Goal: Transaction & Acquisition: Subscribe to service/newsletter

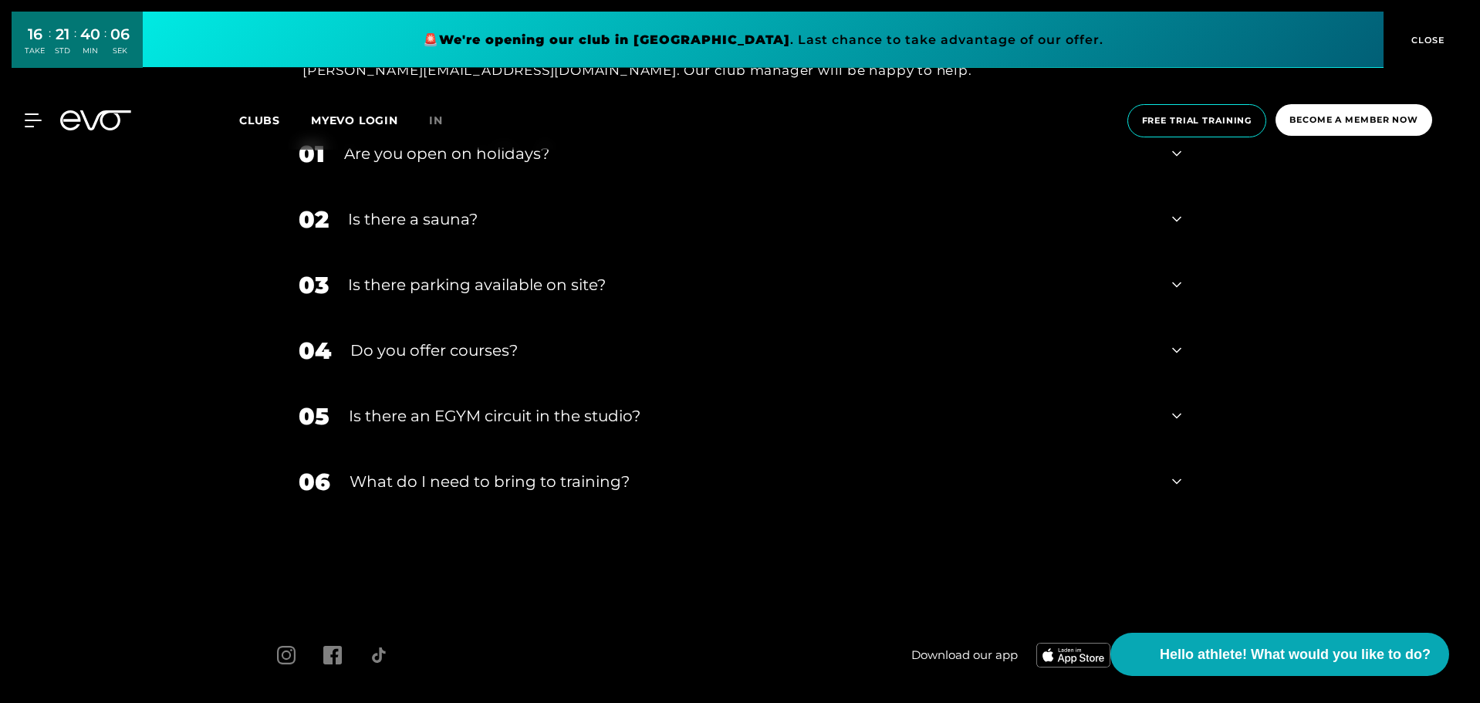
scroll to position [5036, 0]
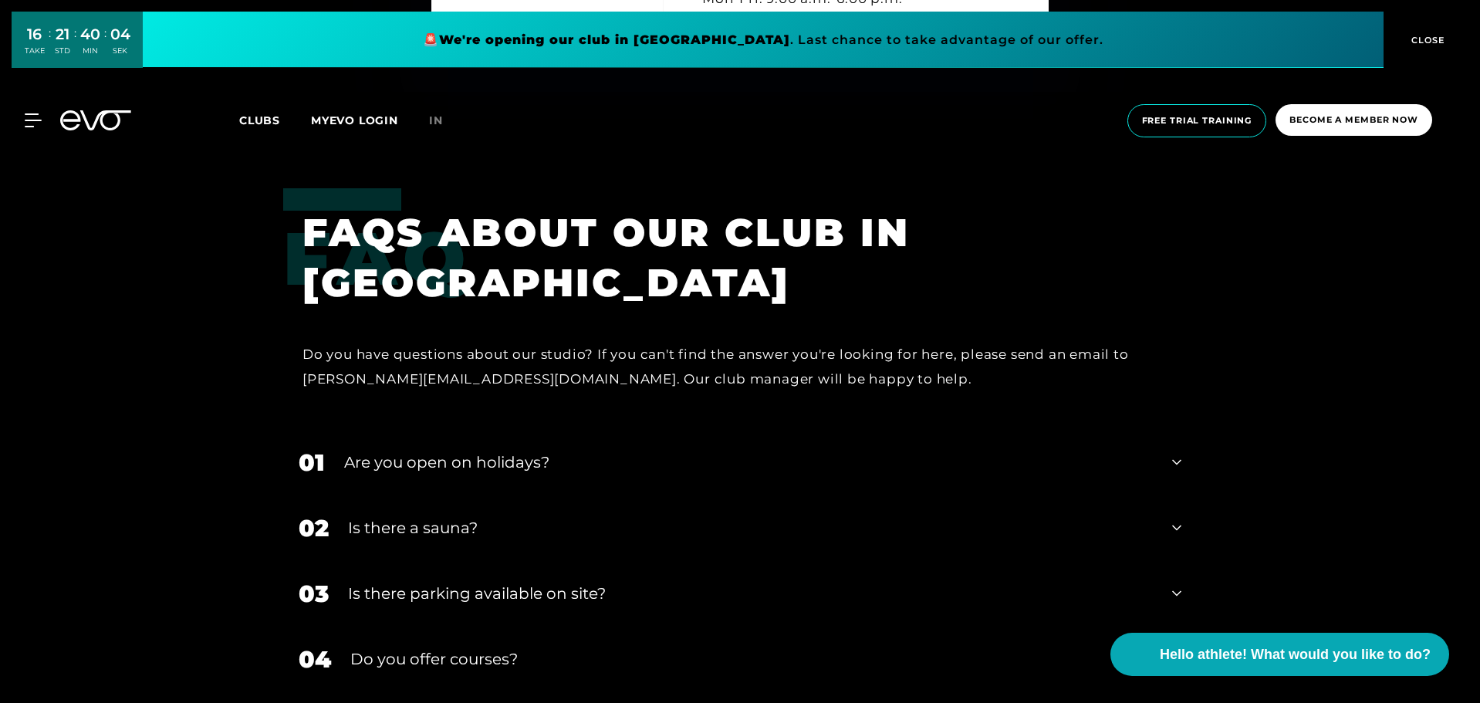
click at [32, 127] on div "MyEVO Login About EVO Memberships Trial training DAY PASS EVO Studios Dusseldor…" at bounding box center [24, 120] width 54 height 14
click at [36, 123] on icon at bounding box center [36, 120] width 22 height 14
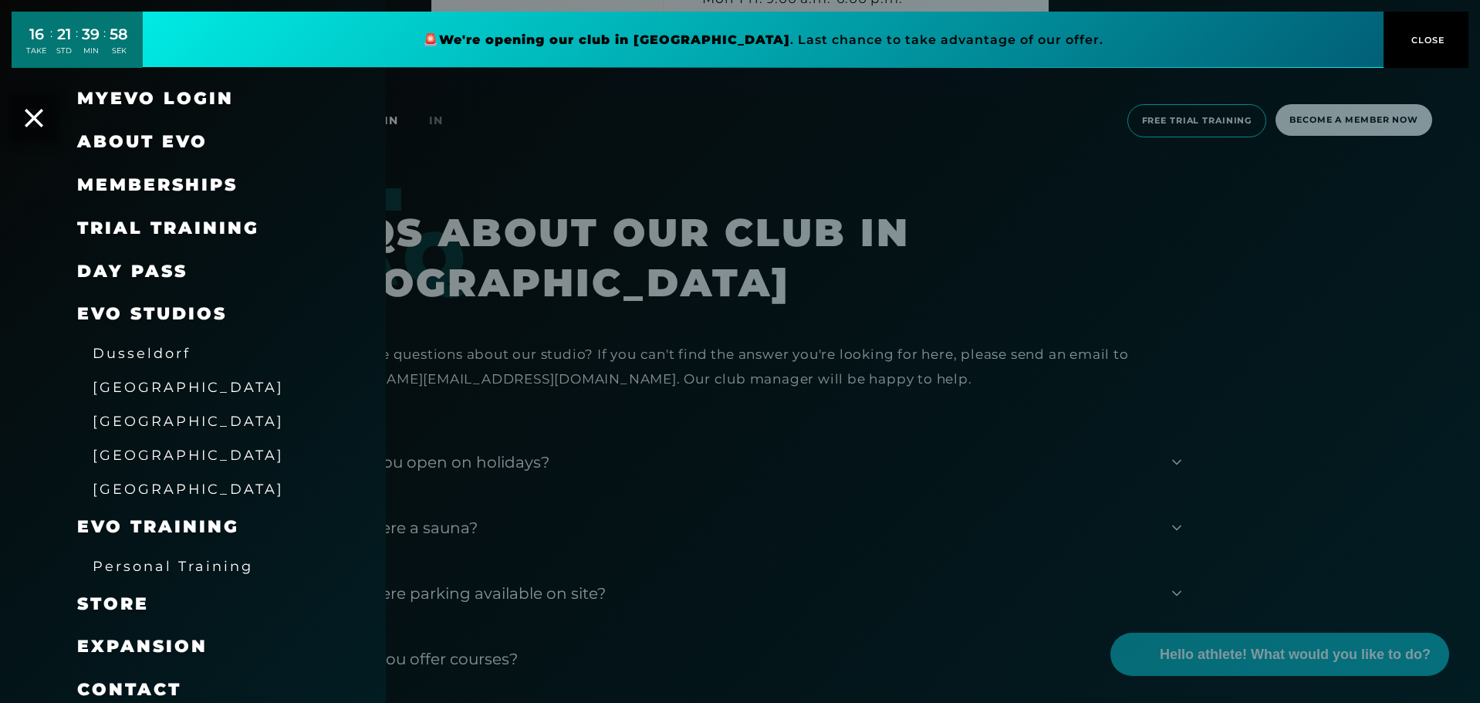
click at [141, 264] on font "DAY PASS" at bounding box center [132, 271] width 110 height 21
click at [156, 188] on font "Memberships" at bounding box center [157, 184] width 161 height 21
click at [164, 228] on font "Trial training" at bounding box center [168, 228] width 182 height 21
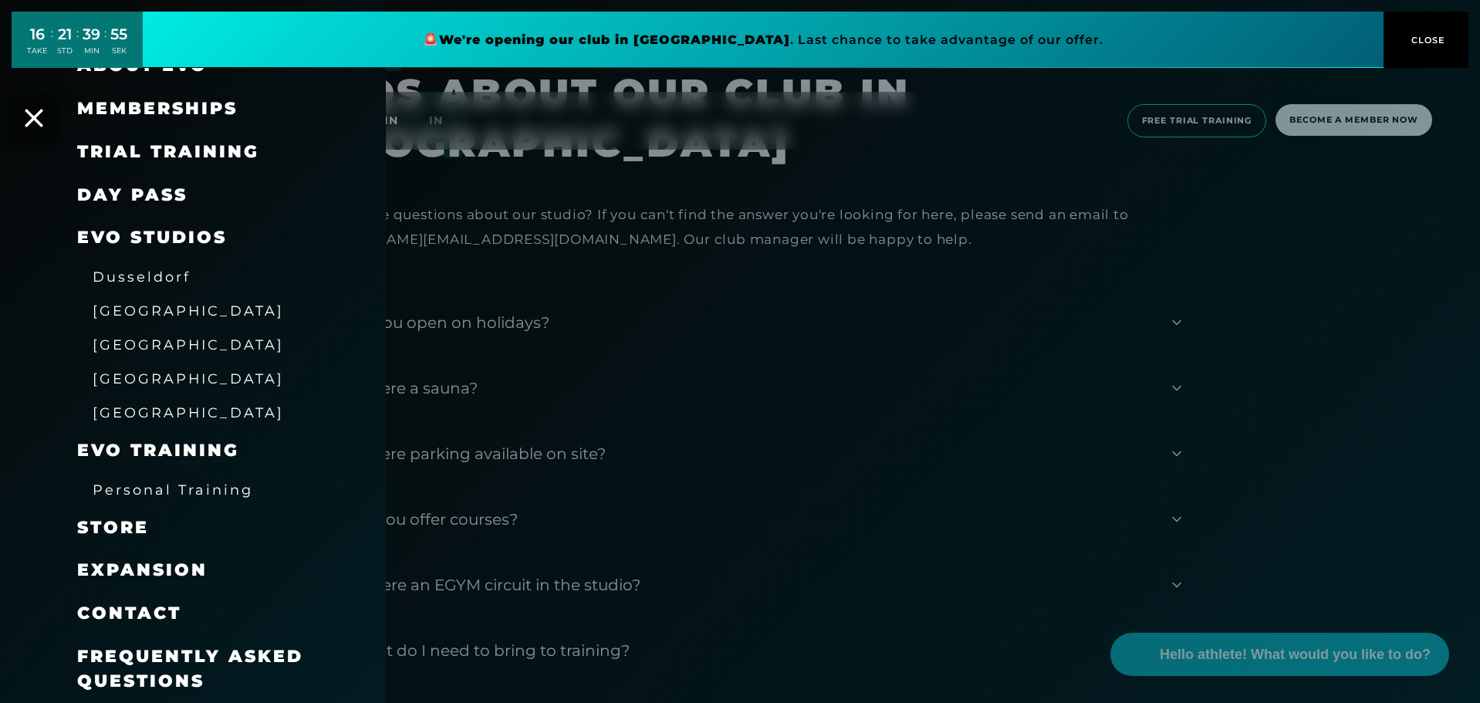
scroll to position [5190, 0]
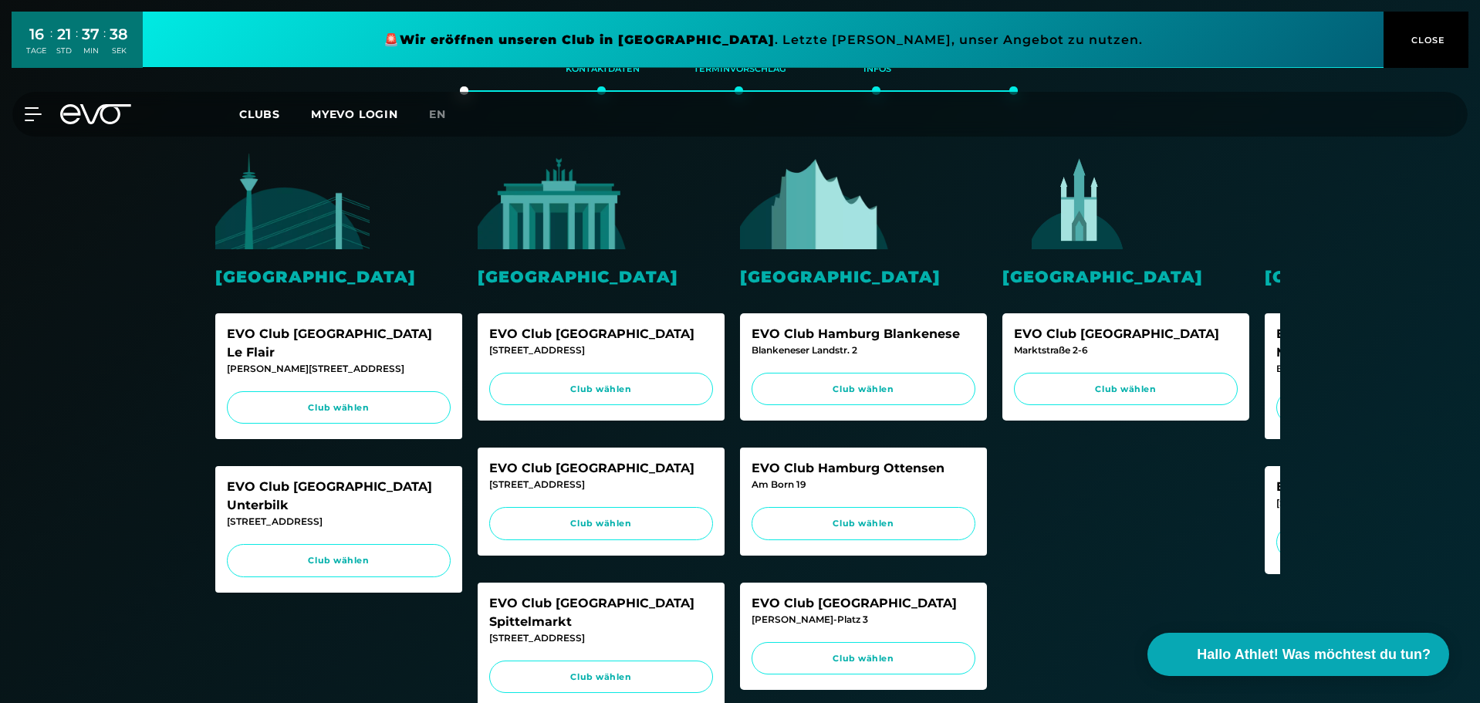
scroll to position [309, 0]
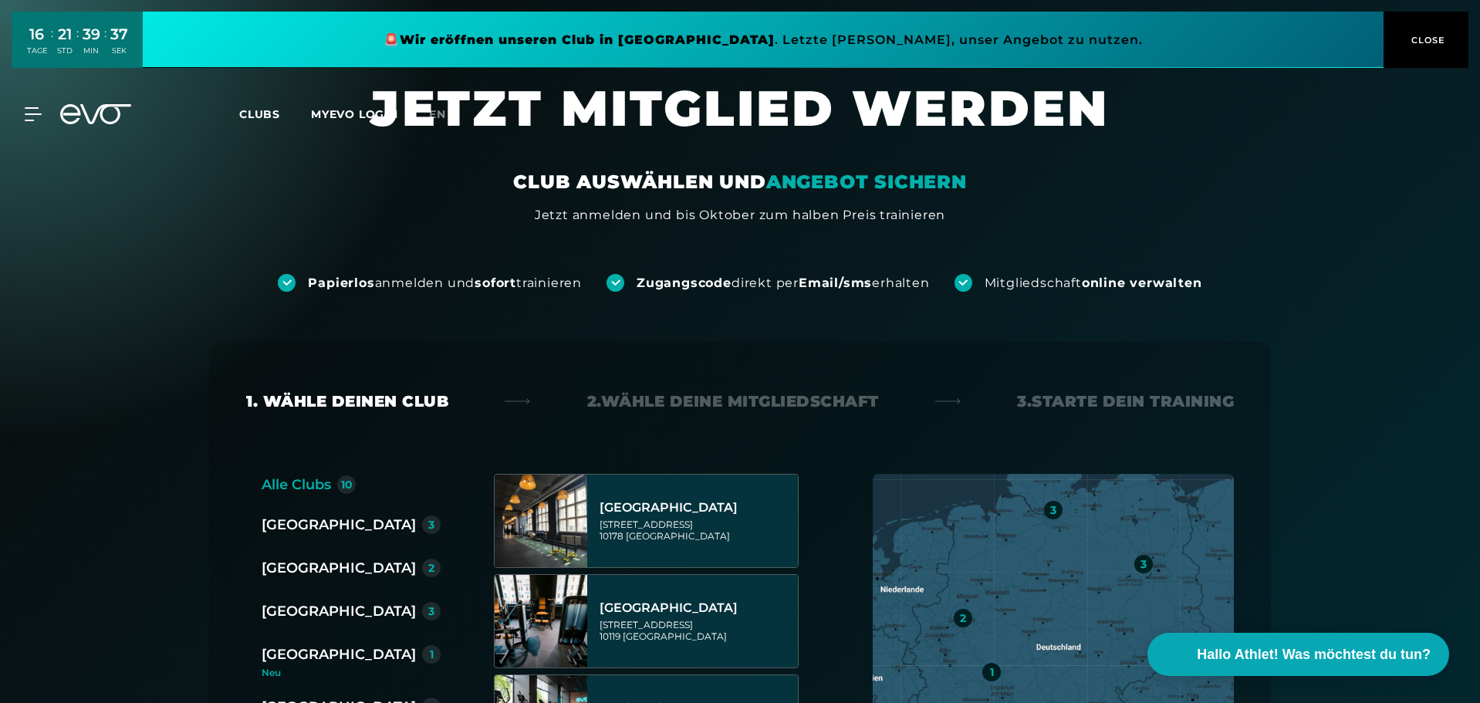
scroll to position [77, 0]
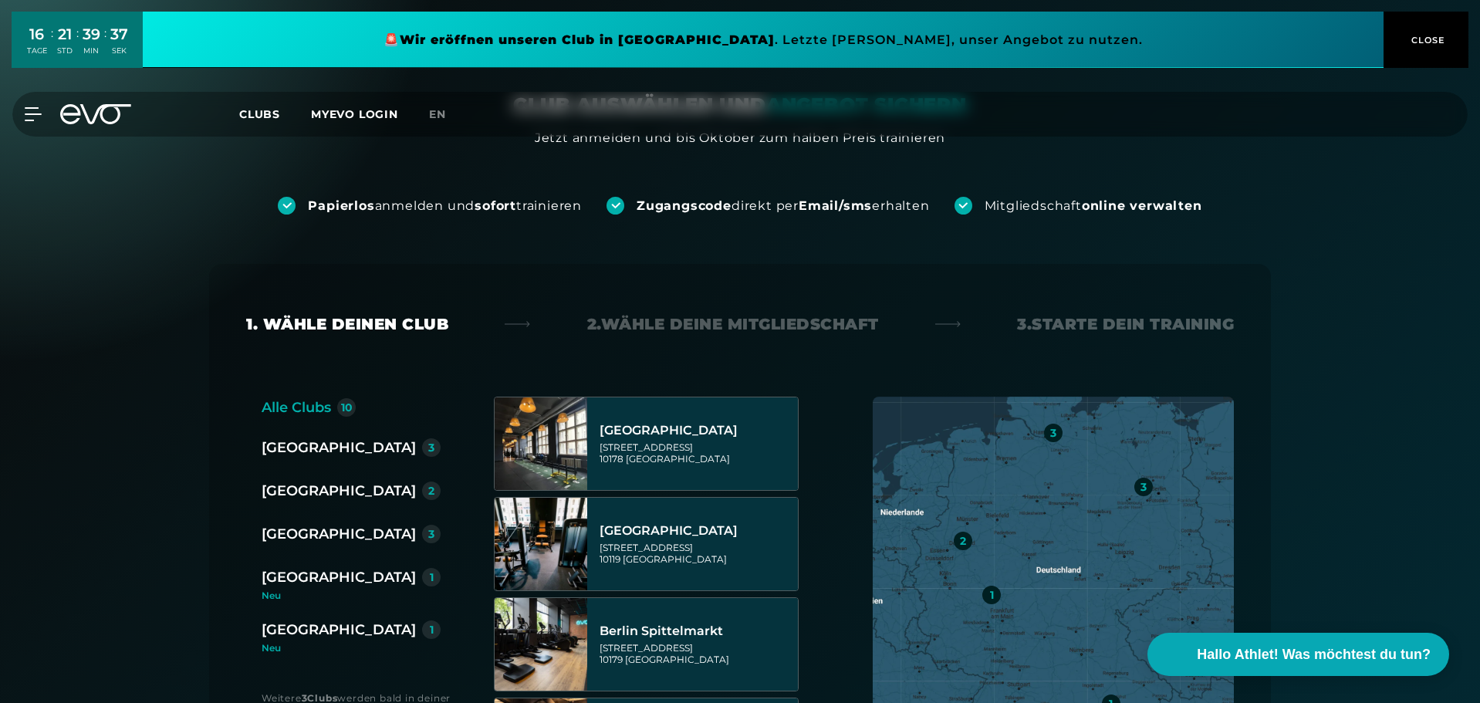
click at [295, 532] on div "[GEOGRAPHIC_DATA]" at bounding box center [339, 534] width 154 height 22
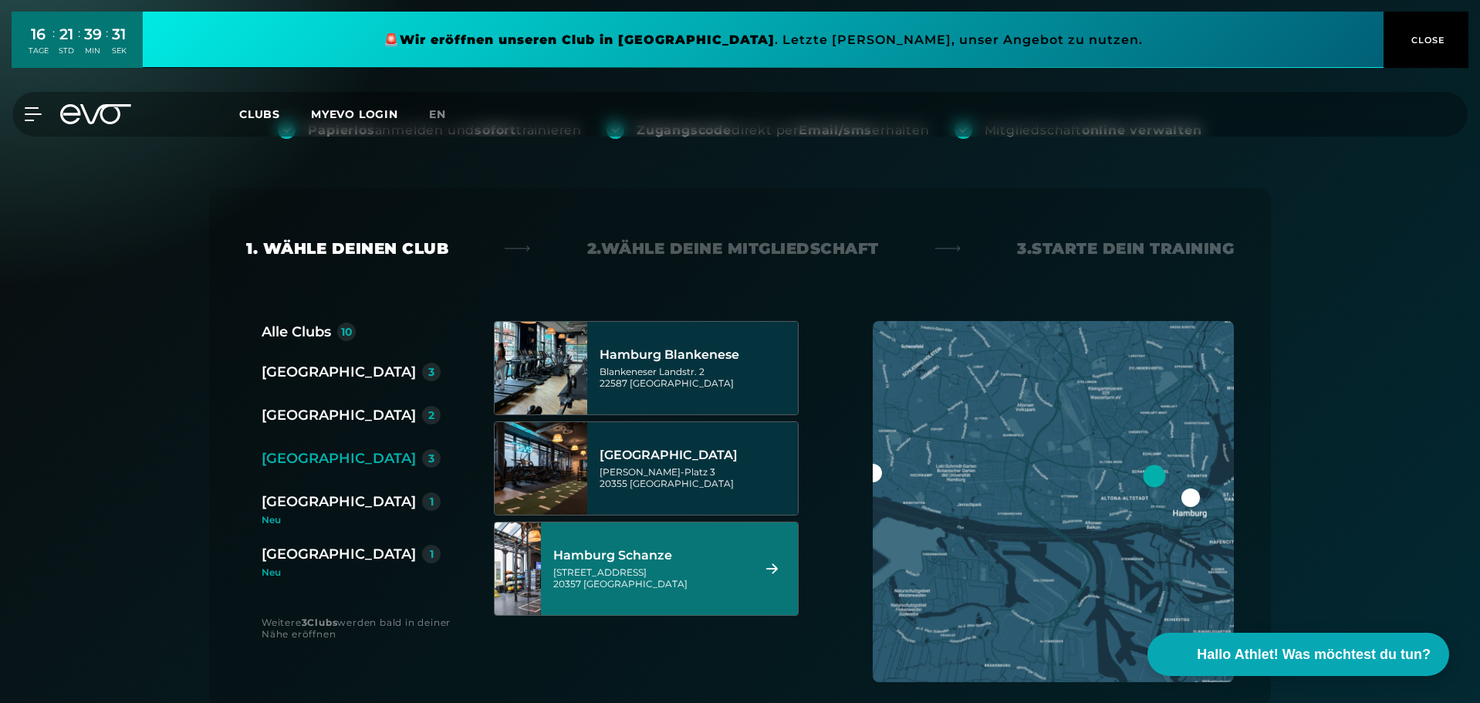
scroll to position [154, 0]
click at [731, 566] on div "Kampstraße 15 20357 Hamburg" at bounding box center [650, 576] width 194 height 23
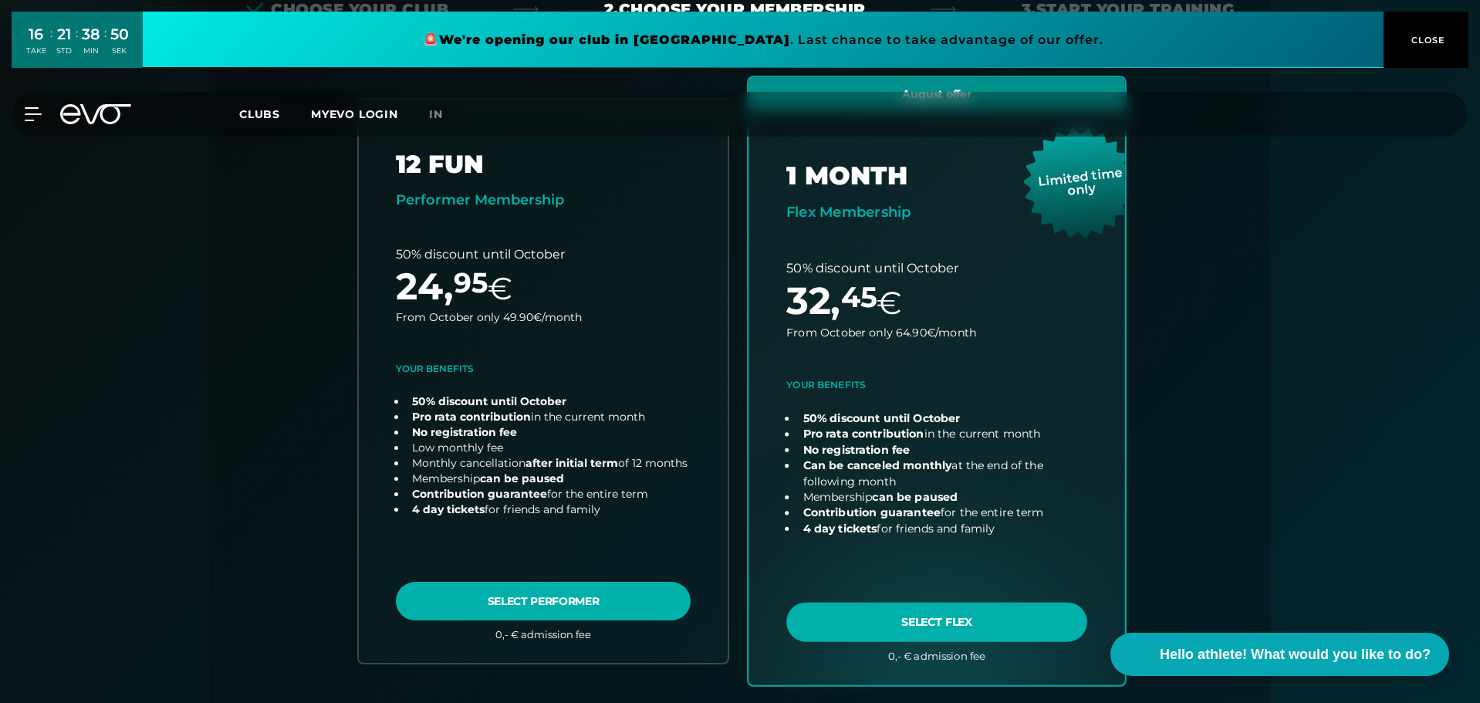
scroll to position [418, 0]
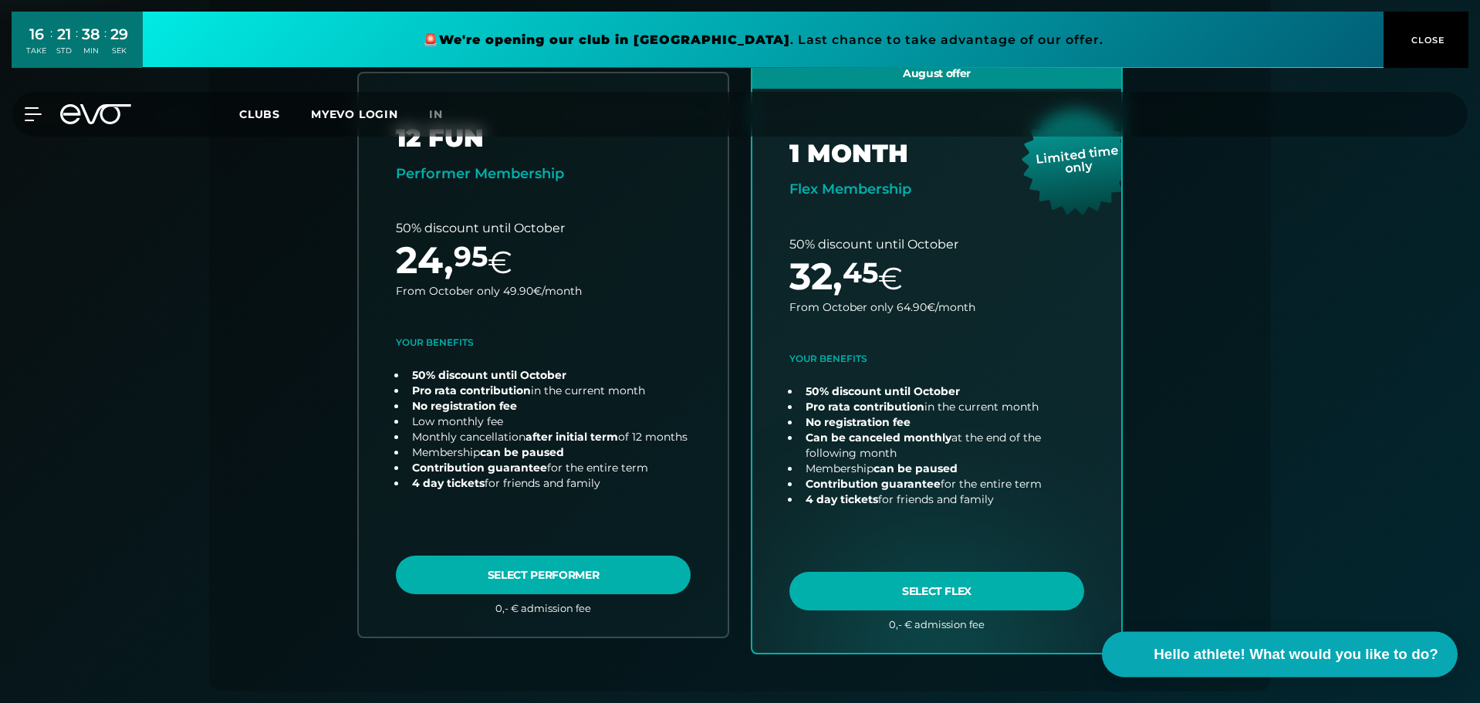
click at [1257, 650] on font "Hello athlete! What would you like to do?" at bounding box center [1296, 654] width 285 height 16
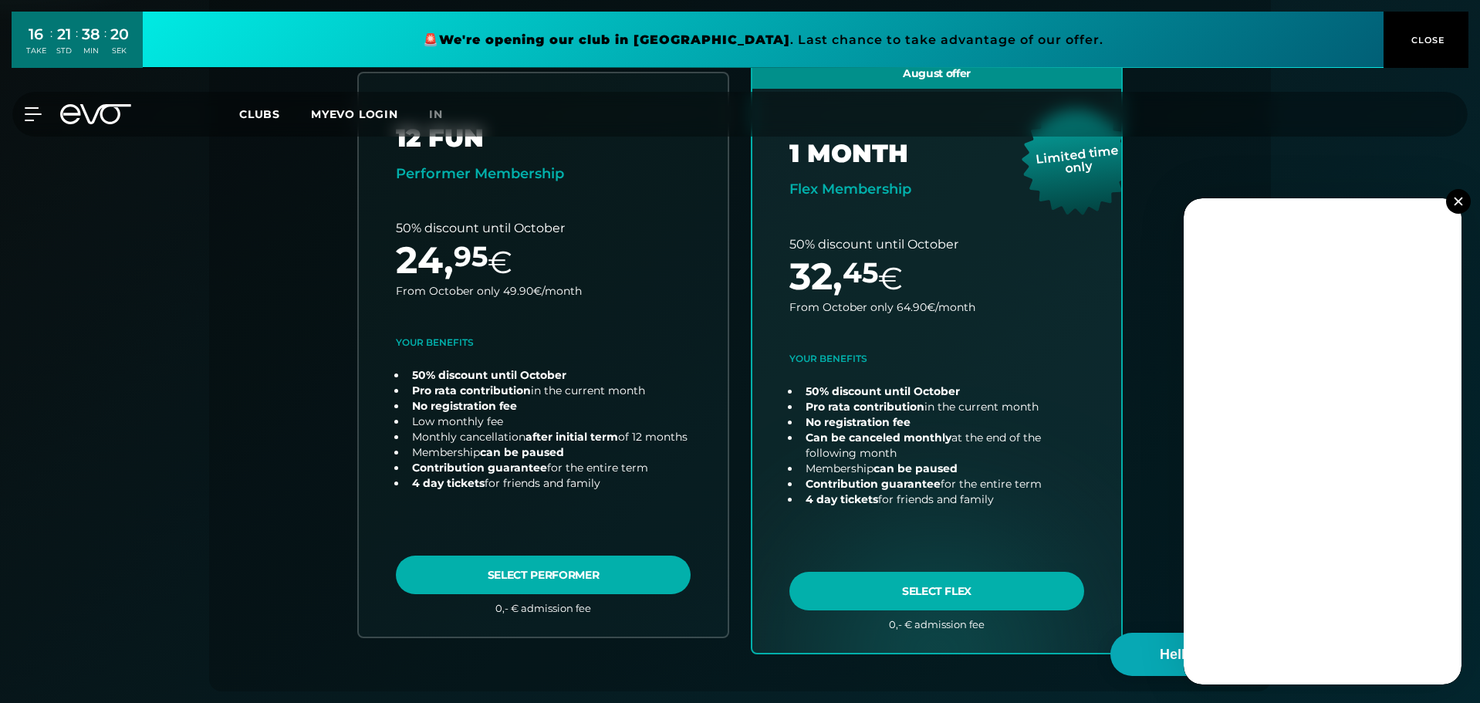
click at [1462, 201] on img at bounding box center [1458, 201] width 8 height 8
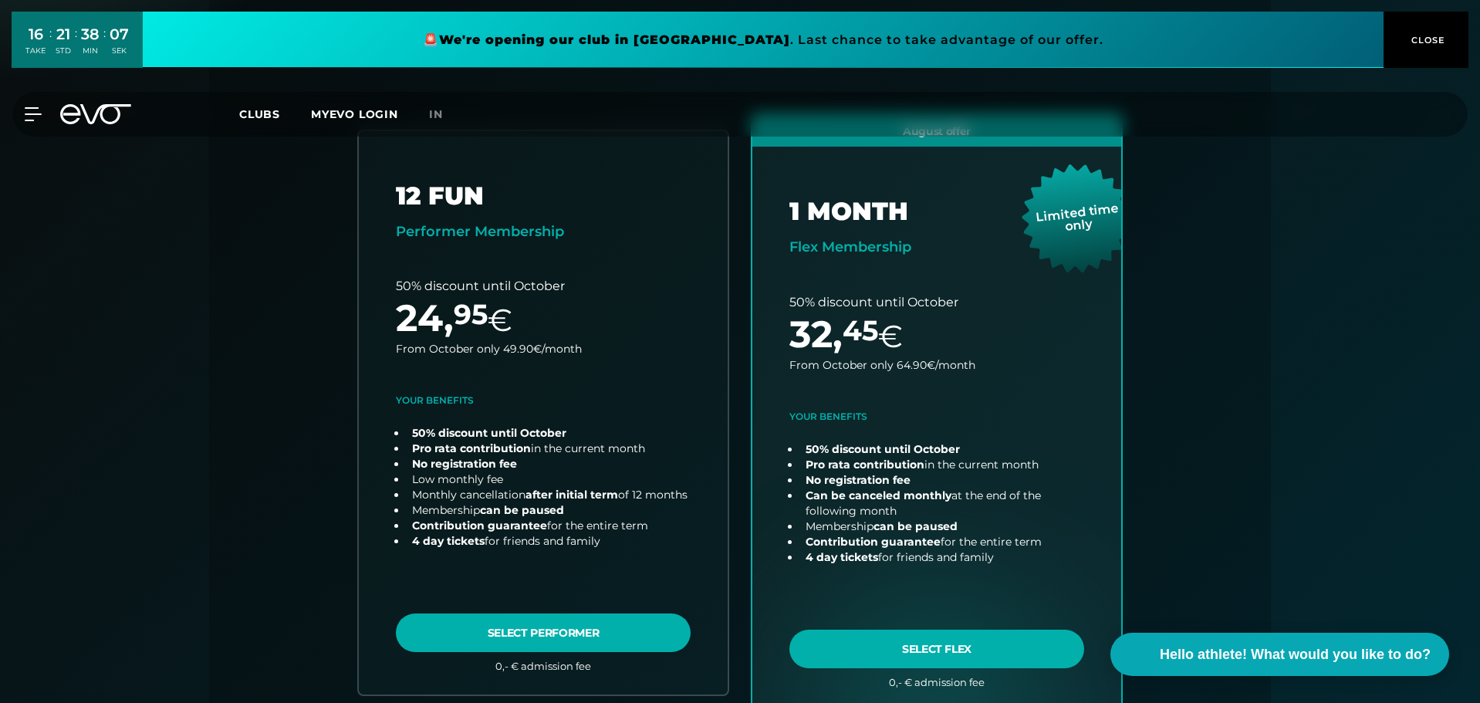
scroll to position [386, 0]
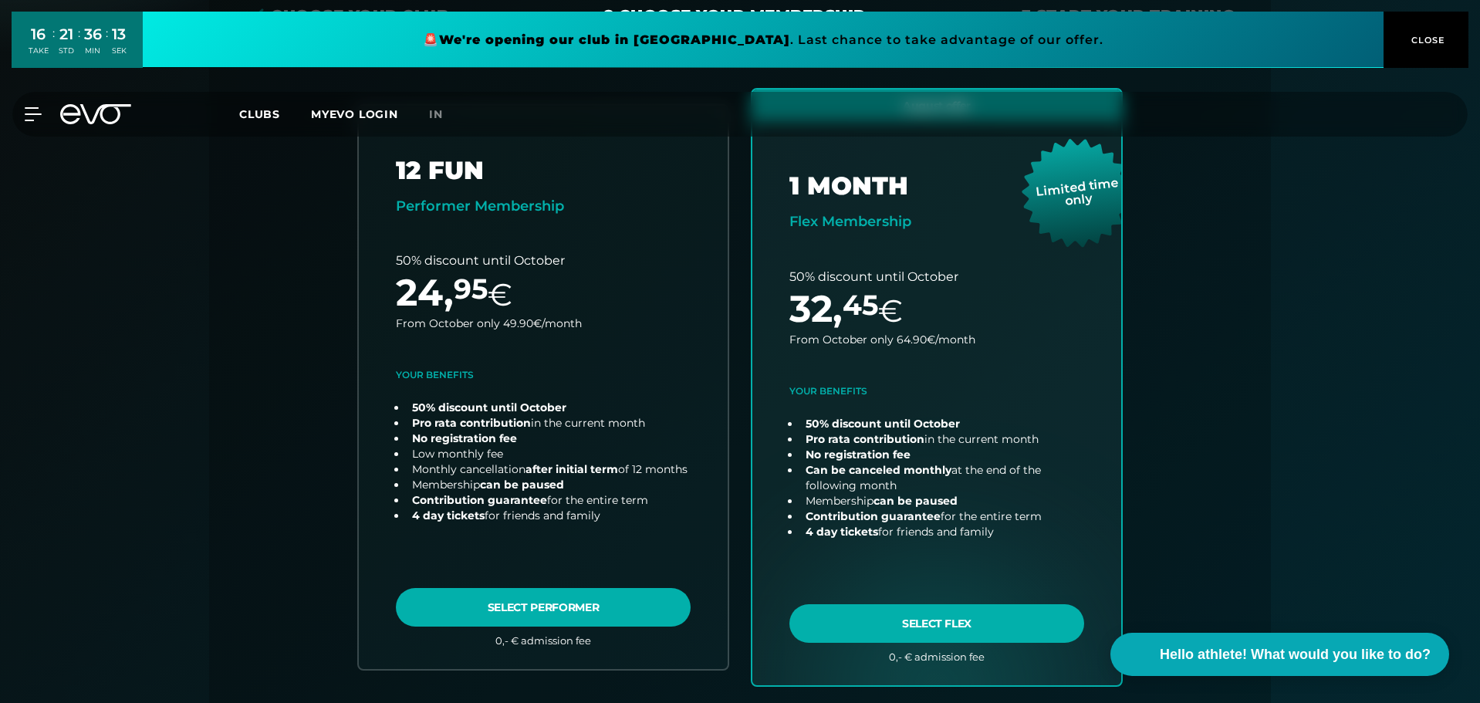
click at [1306, 414] on div "Register paperlessly and train immediately Receive access code directly via ema…" at bounding box center [740, 440] width 1480 height 1203
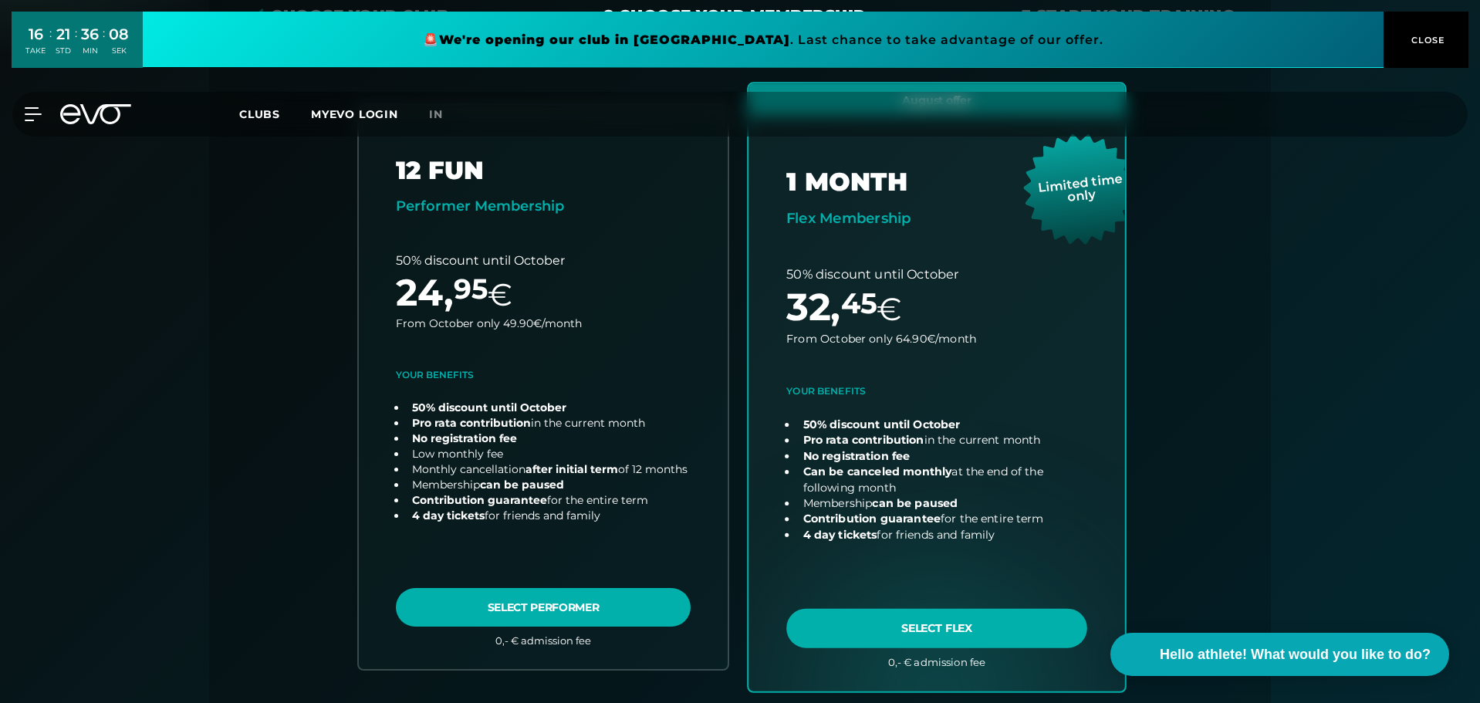
click at [949, 637] on link "choose plan" at bounding box center [937, 386] width 377 height 607
